Goal: Task Accomplishment & Management: Manage account settings

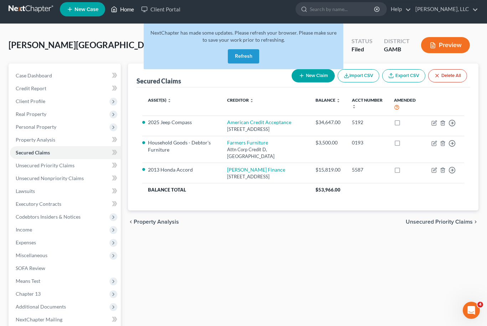
click at [126, 9] on link "Home" at bounding box center [122, 9] width 30 height 13
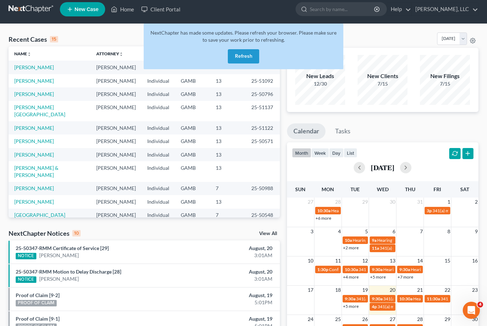
click at [246, 53] on button "Refresh" at bounding box center [243, 56] width 31 height 14
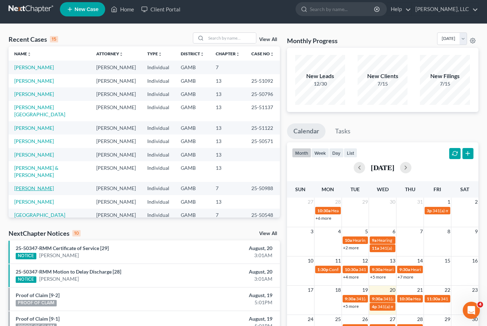
click at [39, 185] on link "[PERSON_NAME]" at bounding box center [34, 188] width 40 height 6
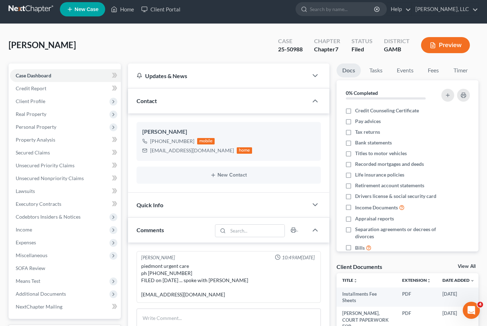
click at [465, 268] on link "View All" at bounding box center [467, 266] width 18 height 5
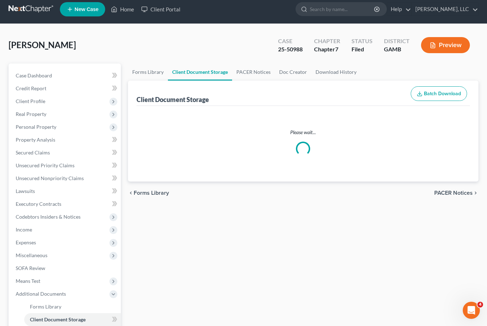
select select "6"
select select "22"
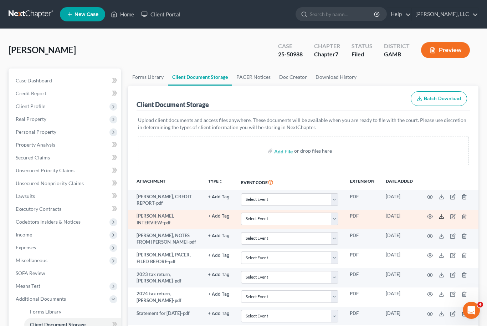
click at [444, 216] on icon at bounding box center [442, 217] width 6 height 6
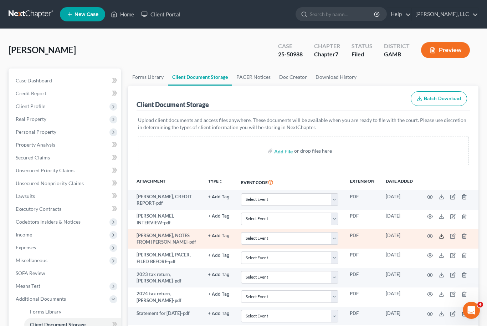
click at [443, 235] on polyline at bounding box center [442, 235] width 2 height 1
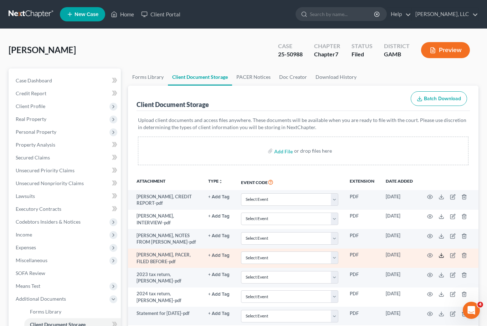
click at [440, 254] on icon at bounding box center [442, 256] width 6 height 6
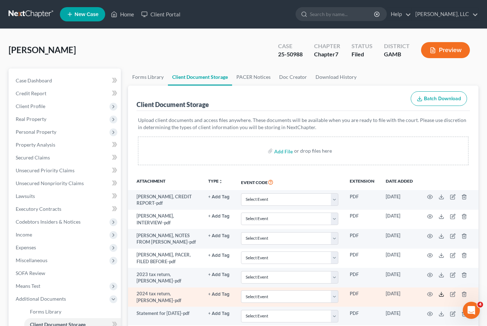
click at [442, 293] on icon at bounding box center [442, 294] width 6 height 6
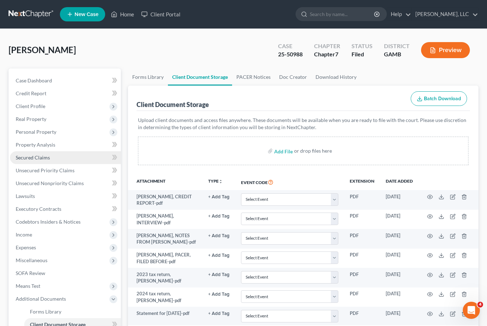
click at [42, 158] on span "Secured Claims" at bounding box center [33, 157] width 34 height 6
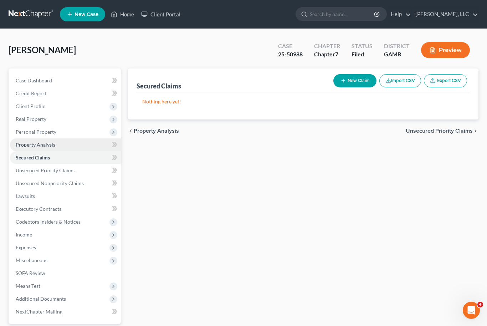
click at [48, 146] on span "Property Analysis" at bounding box center [36, 145] width 40 height 6
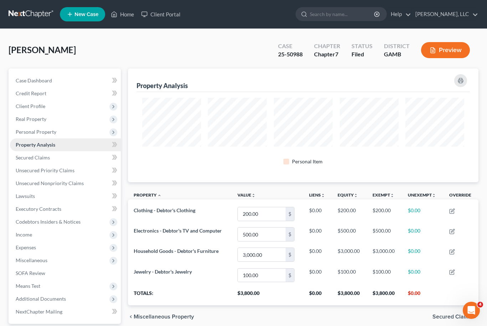
scroll to position [114, 351]
click at [126, 16] on link "Home" at bounding box center [122, 14] width 30 height 13
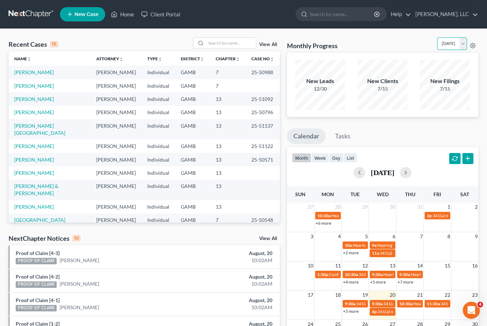
click at [464, 43] on select "August 2025 July 2025 June 2025 May 2025 April 2025 March 2025 February 2025 Ja…" at bounding box center [452, 43] width 30 height 12
click at [466, 47] on select "August 2025 July 2025 June 2025 May 2025 April 2025 March 2025 February 2025 Ja…" at bounding box center [452, 43] width 30 height 12
click at [463, 46] on select "August 2025 July 2025 June 2025 May 2025 April 2025 March 2025 February 2025 Ja…" at bounding box center [452, 43] width 30 height 12
click at [466, 43] on select "August 2025 July 2025 June 2025 May 2025 April 2025 March 2025 February 2025 Ja…" at bounding box center [452, 43] width 30 height 12
click at [463, 41] on select "August 2025 July 2025 June 2025 May 2025 April 2025 March 2025 February 2025 Ja…" at bounding box center [452, 43] width 30 height 12
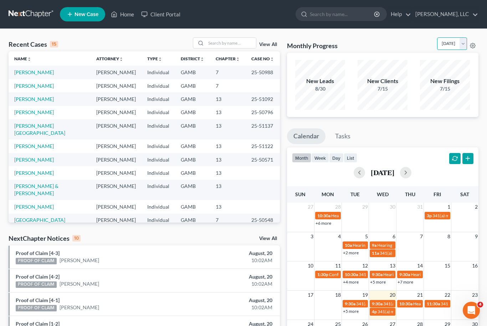
click at [463, 42] on select "August 2025 July 2025 June 2025 May 2025 April 2025 March 2025 February 2025 Ja…" at bounding box center [452, 43] width 30 height 12
select select "7"
